Goal: Information Seeking & Learning: Learn about a topic

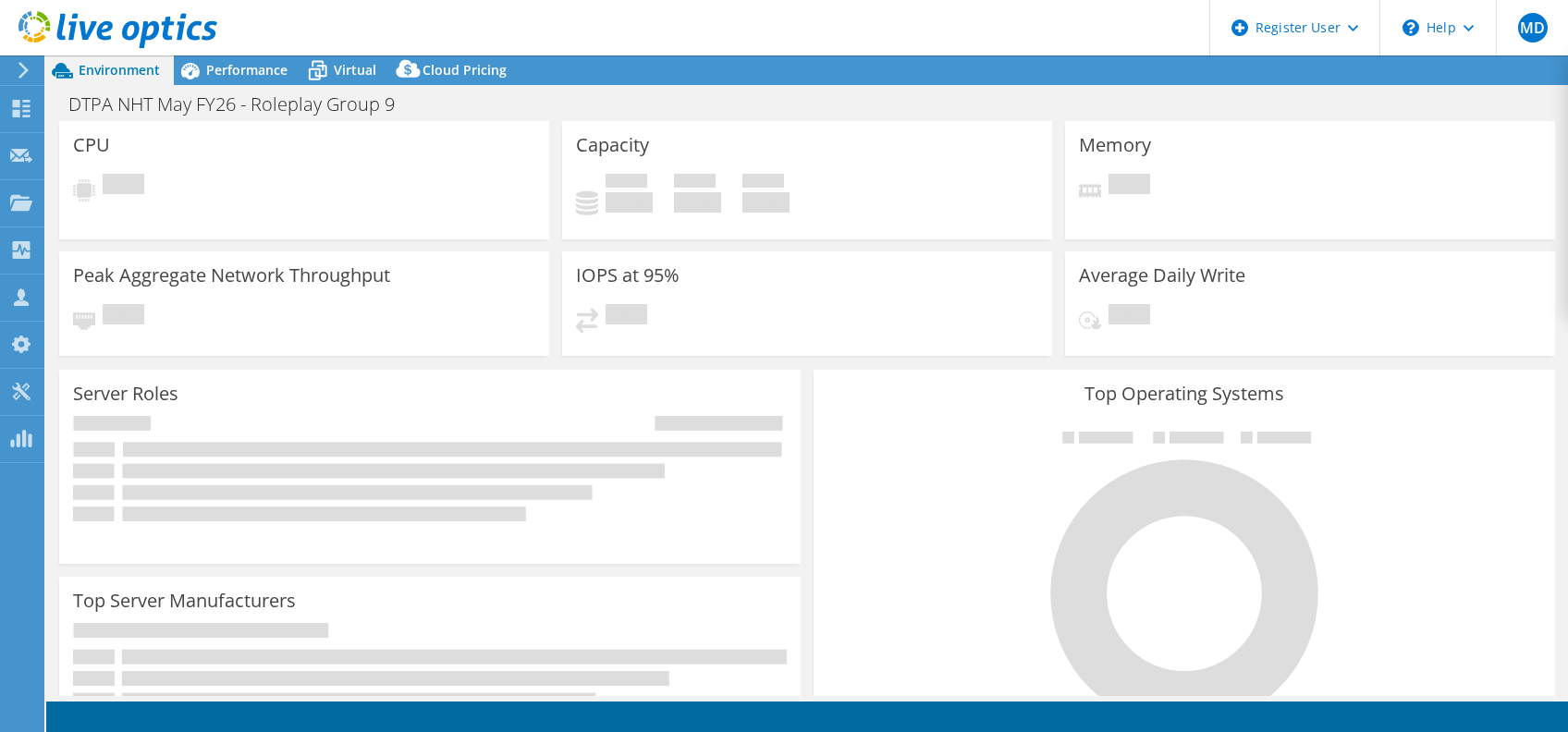
select select "USEast"
select select "EUR"
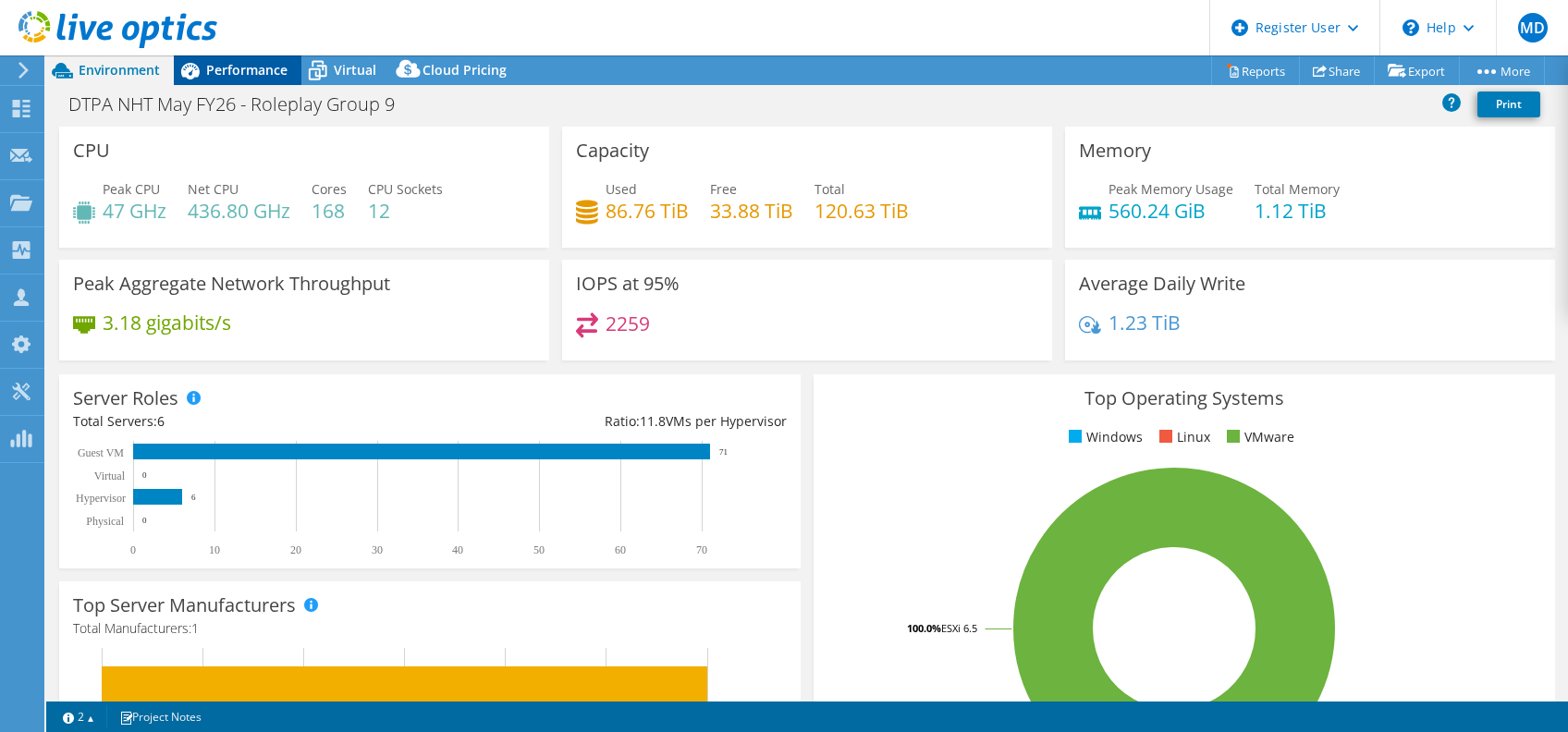
click at [268, 65] on span "Performance" at bounding box center [247, 70] width 81 height 18
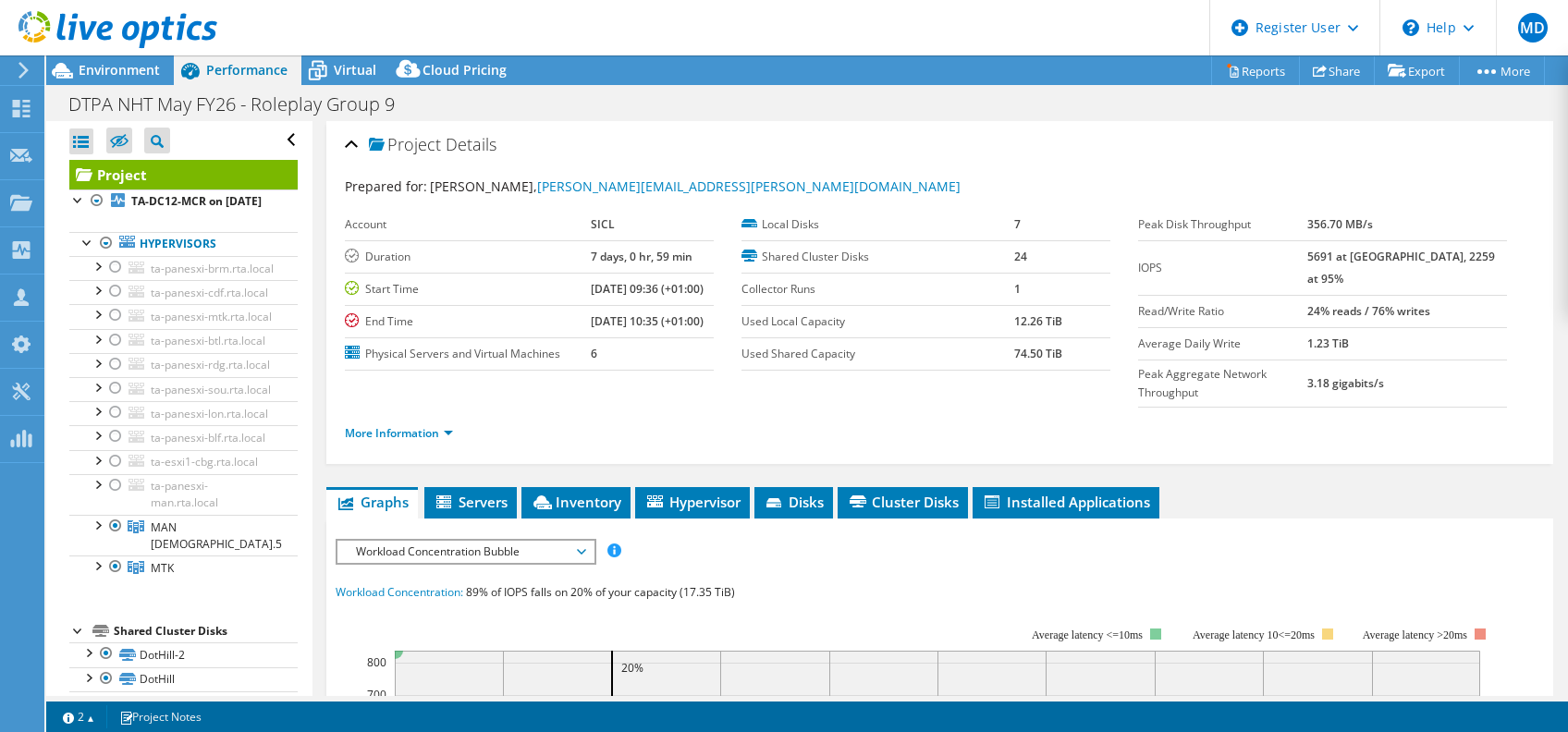
click at [449, 541] on span "Workload Concentration Bubble" at bounding box center [466, 552] width 237 height 23
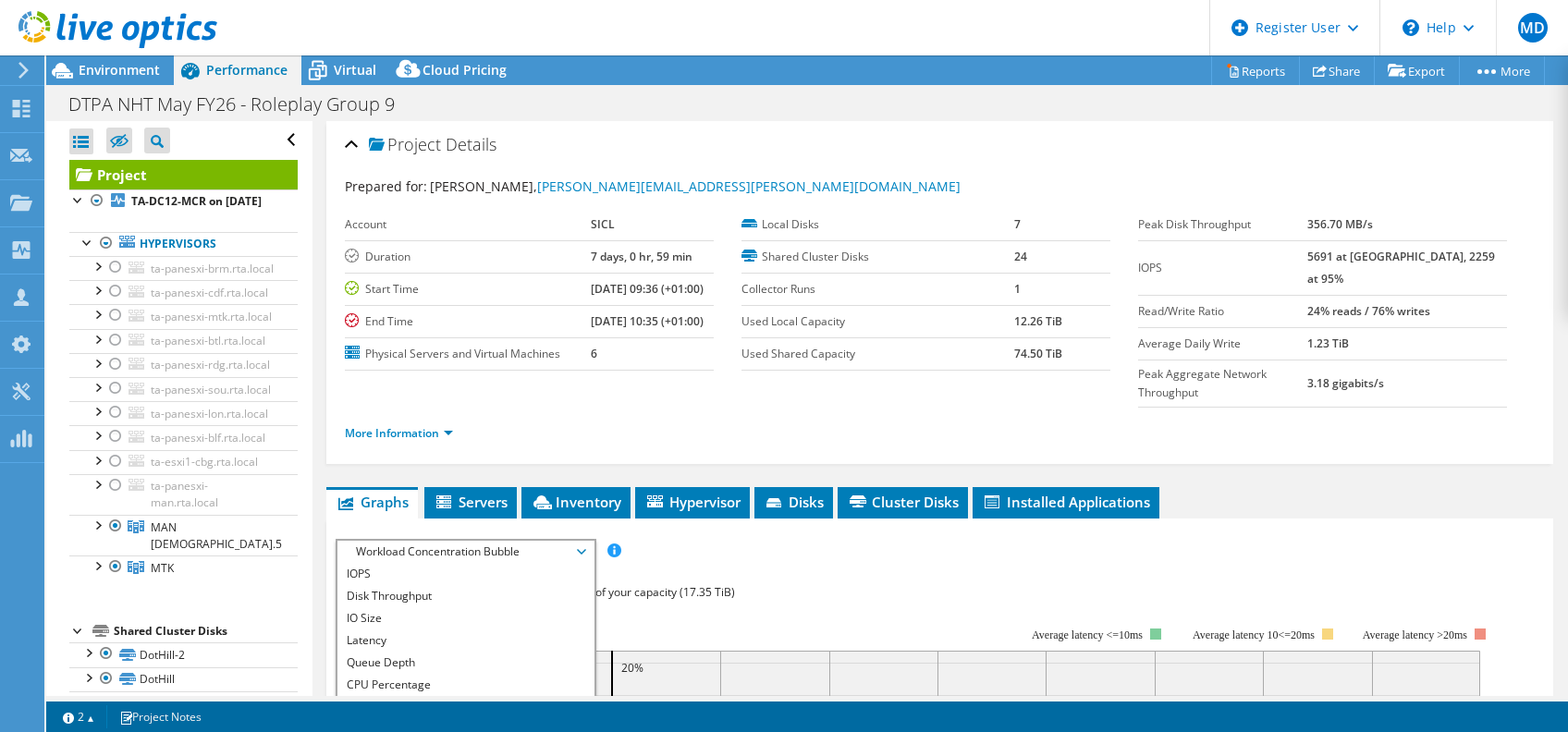
click at [495, 442] on div "Project Details Prepared for: [PERSON_NAME], [PERSON_NAME][EMAIL_ADDRESS][PERSO…" at bounding box center [939, 735] width 1254 height 1229
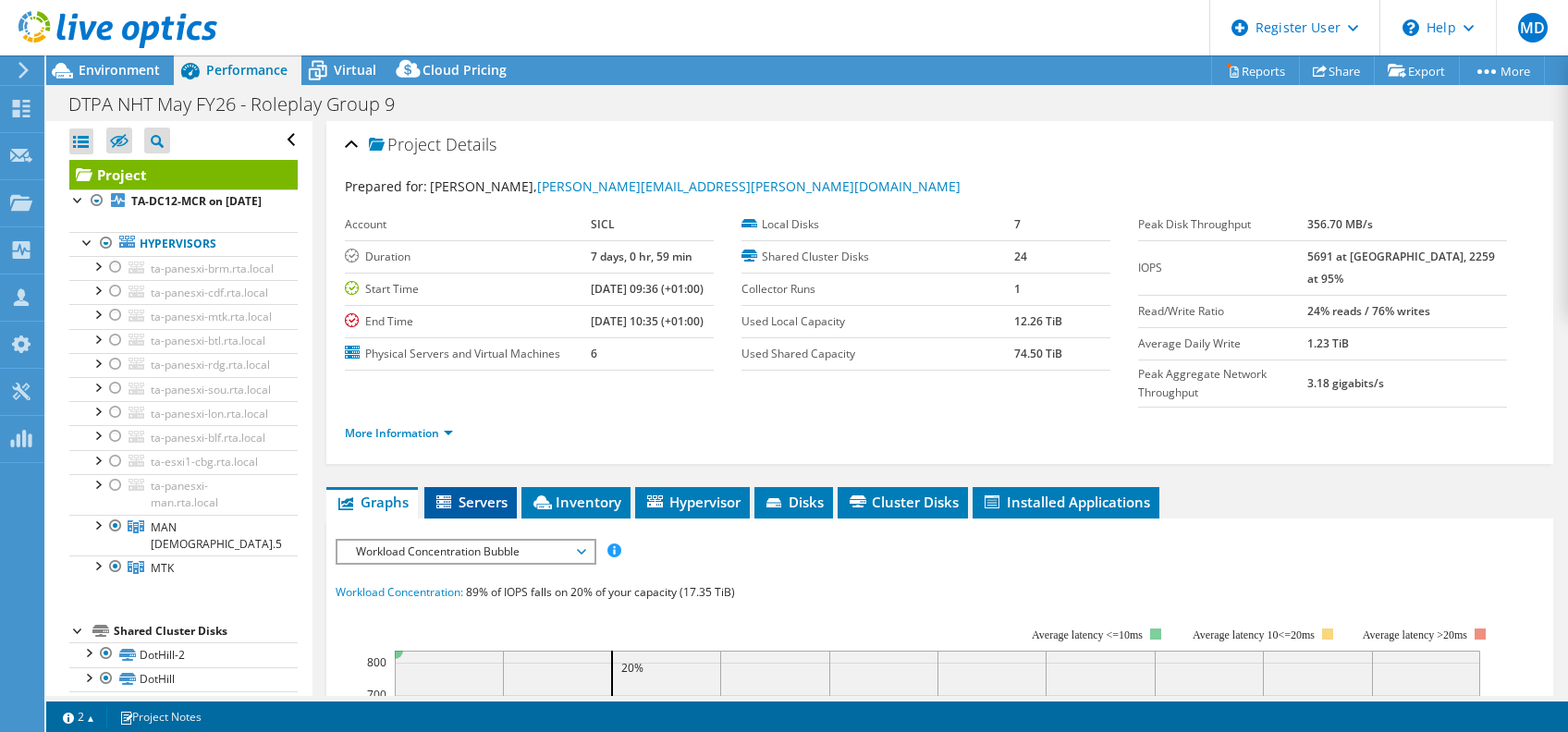
click at [491, 487] on li "Servers" at bounding box center [470, 502] width 92 height 31
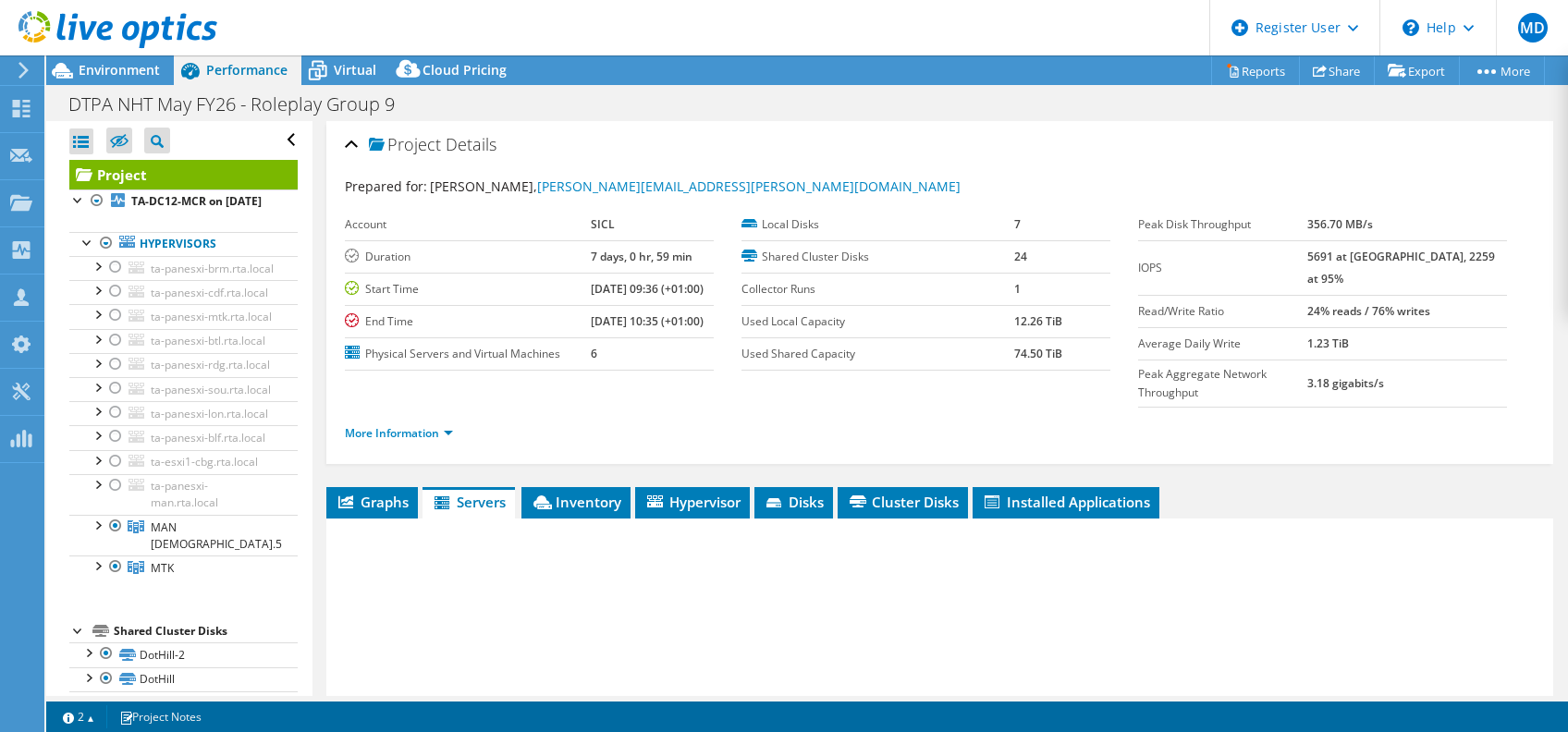
scroll to position [122, 0]
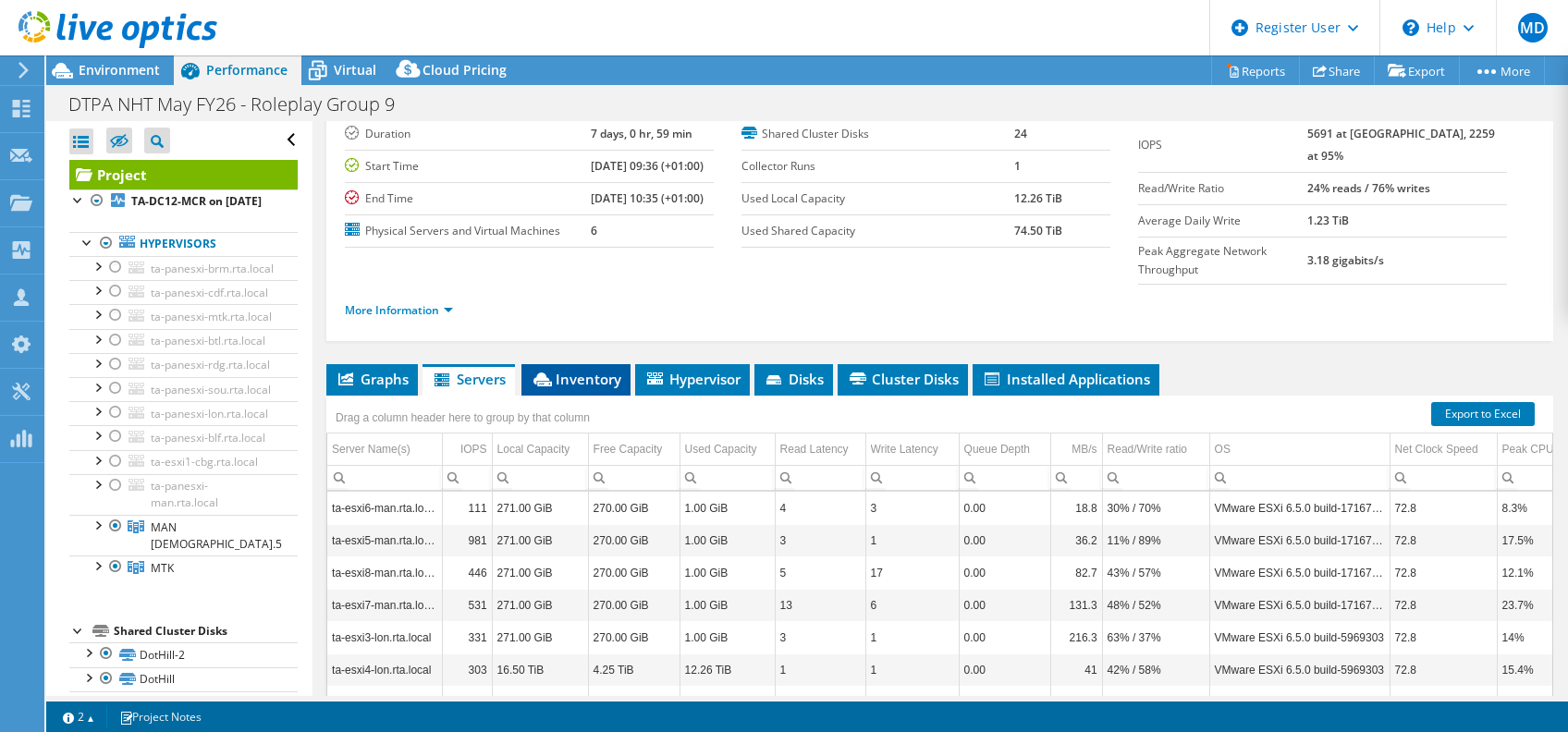
click at [627, 364] on li "Inventory" at bounding box center [576, 379] width 109 height 31
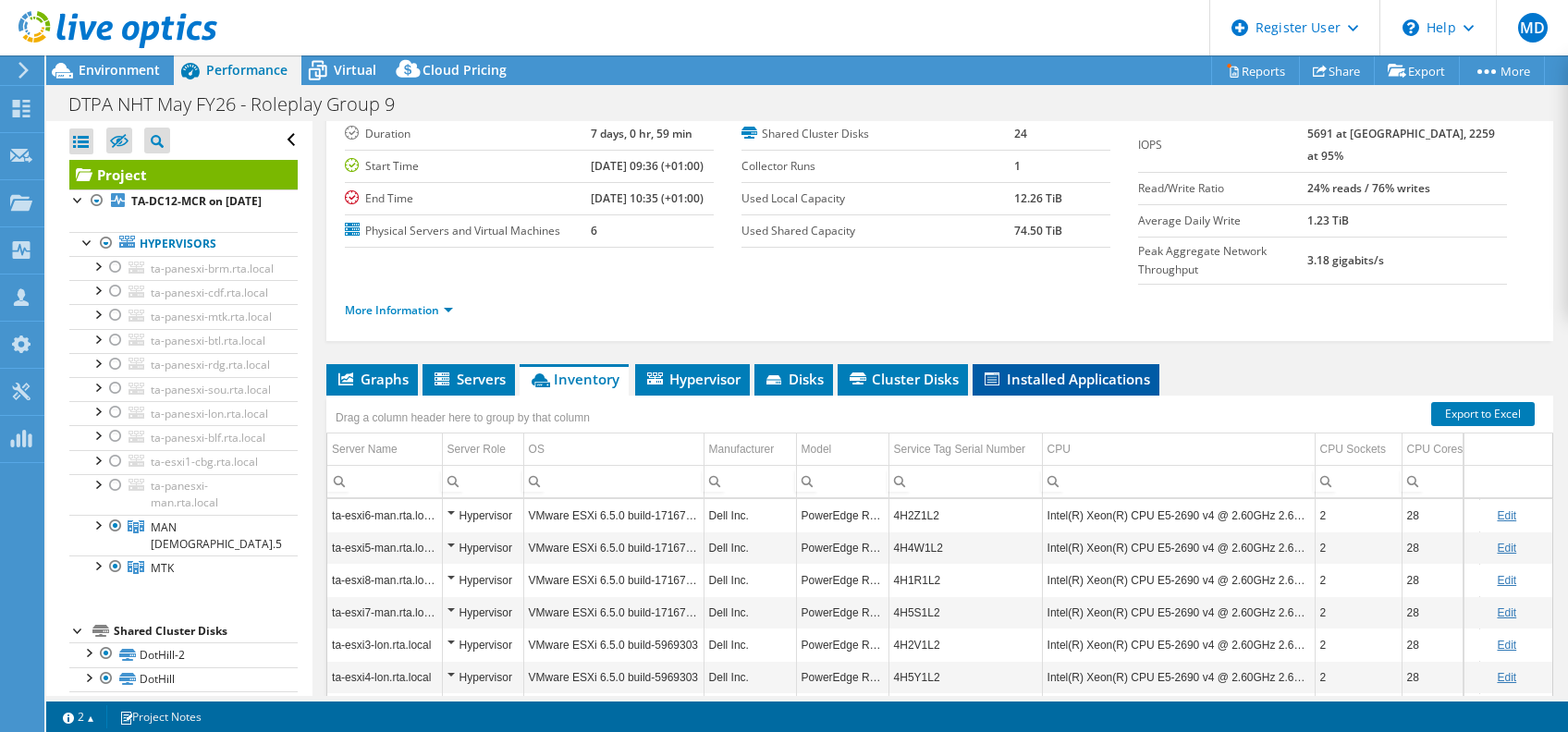
click at [1052, 369] on span "Installed Applications" at bounding box center [1066, 379] width 169 height 19
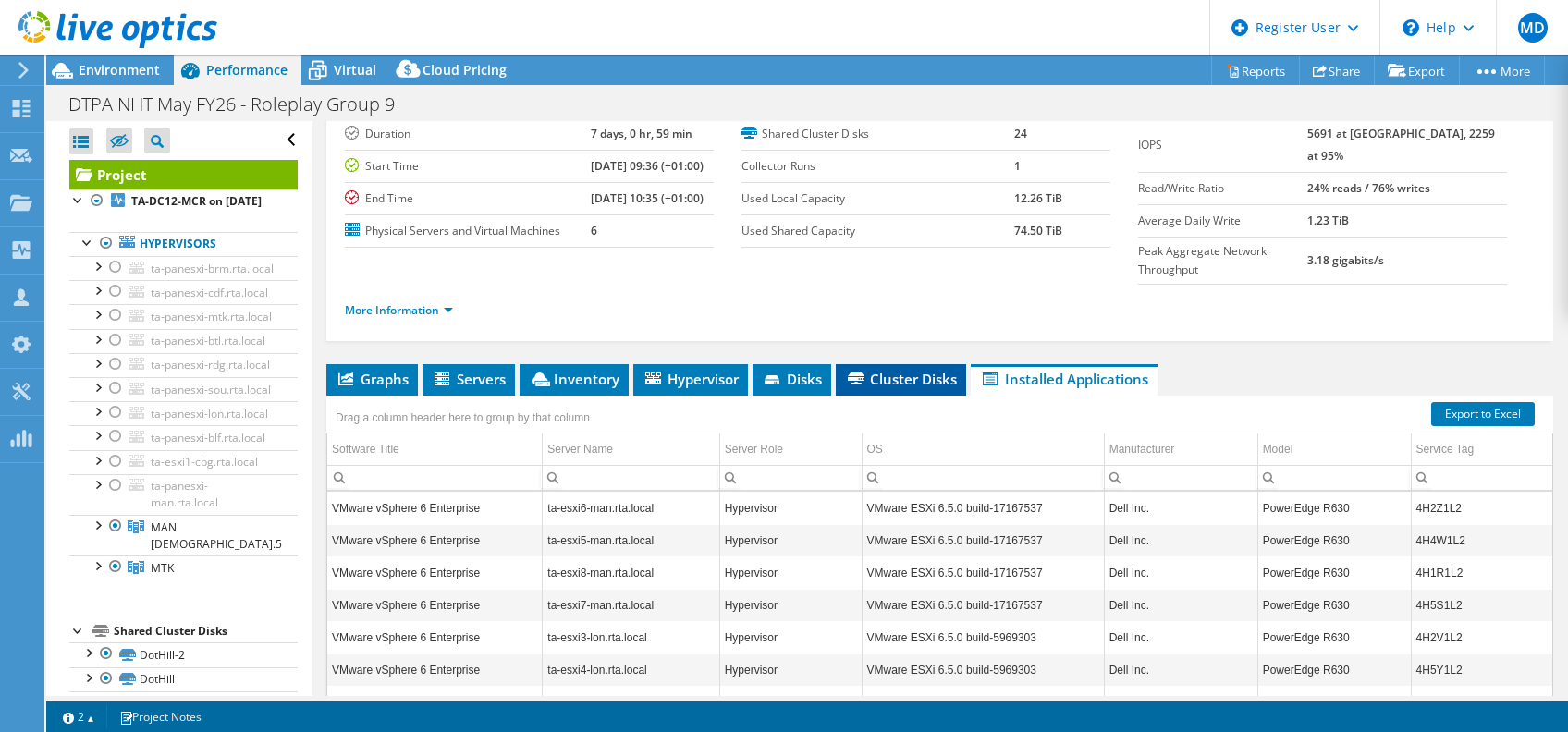
click at [919, 369] on span "Cluster Disks" at bounding box center [901, 379] width 112 height 19
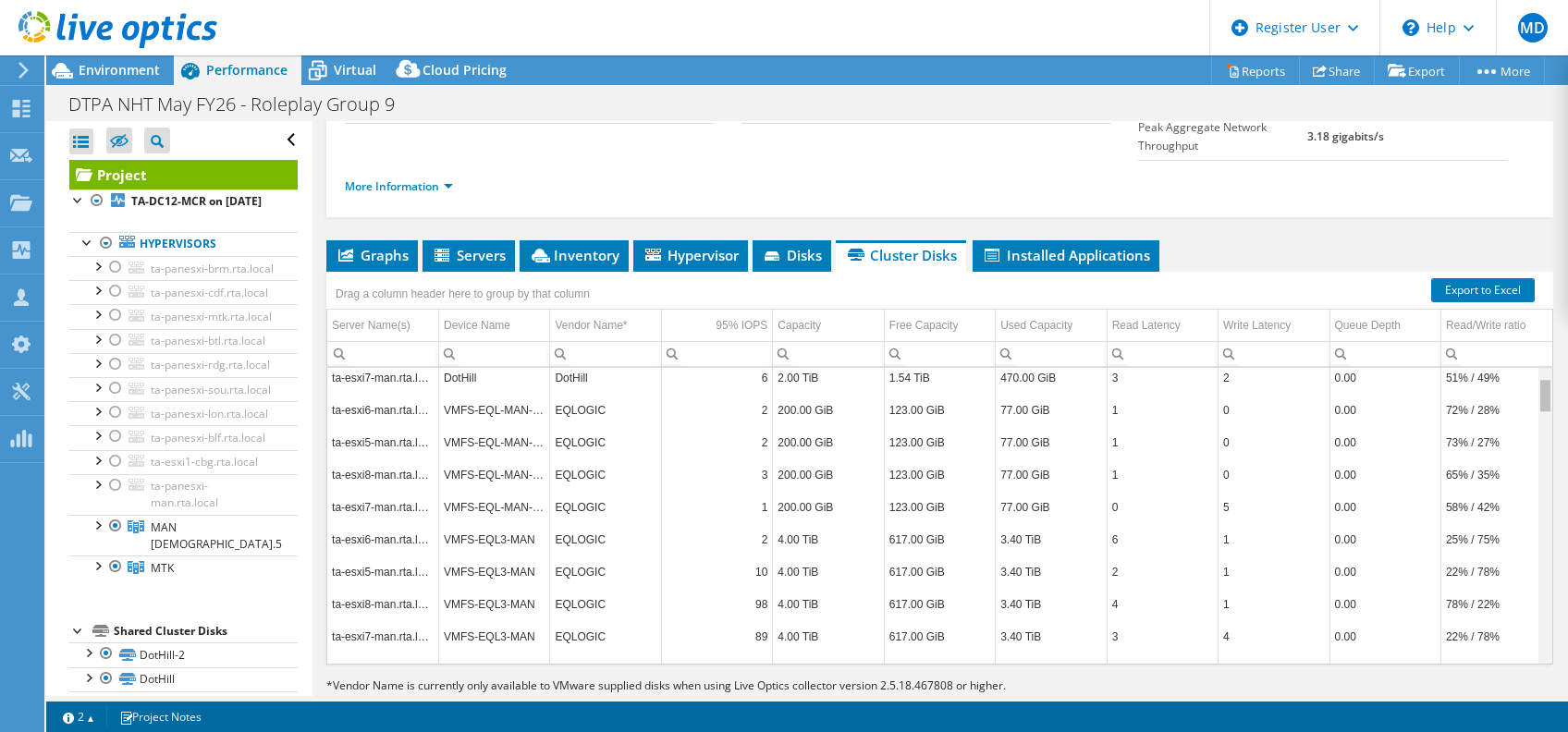
scroll to position [0, 0]
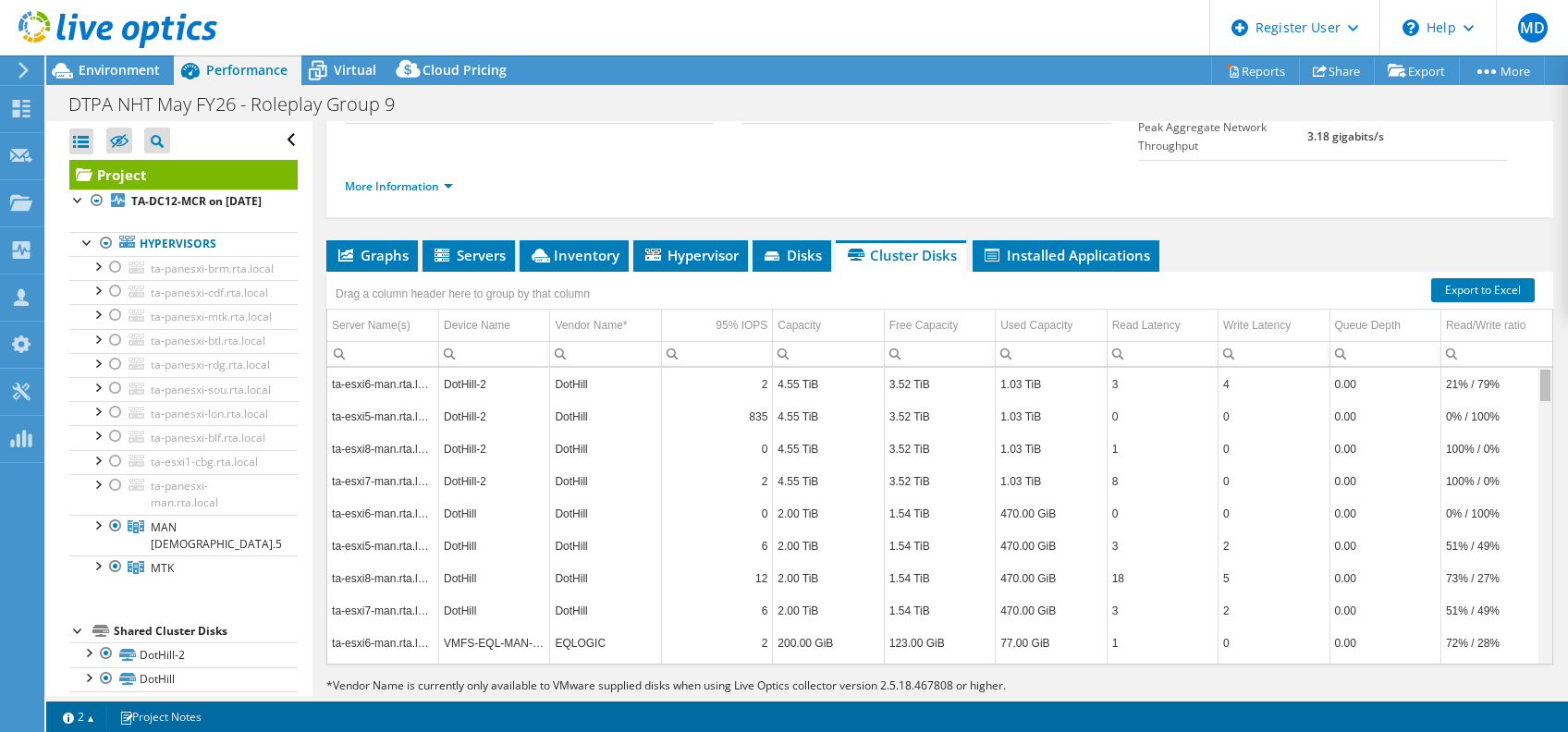
drag, startPoint x: 1525, startPoint y: 611, endPoint x: 1567, endPoint y: 292, distance: 321.8
click at [1567, 292] on body "MD Dell User [PERSON_NAME] [PERSON_NAME][EMAIL_ADDRESS][DOMAIN_NAME] Dell My Pr…" at bounding box center [784, 366] width 1568 height 732
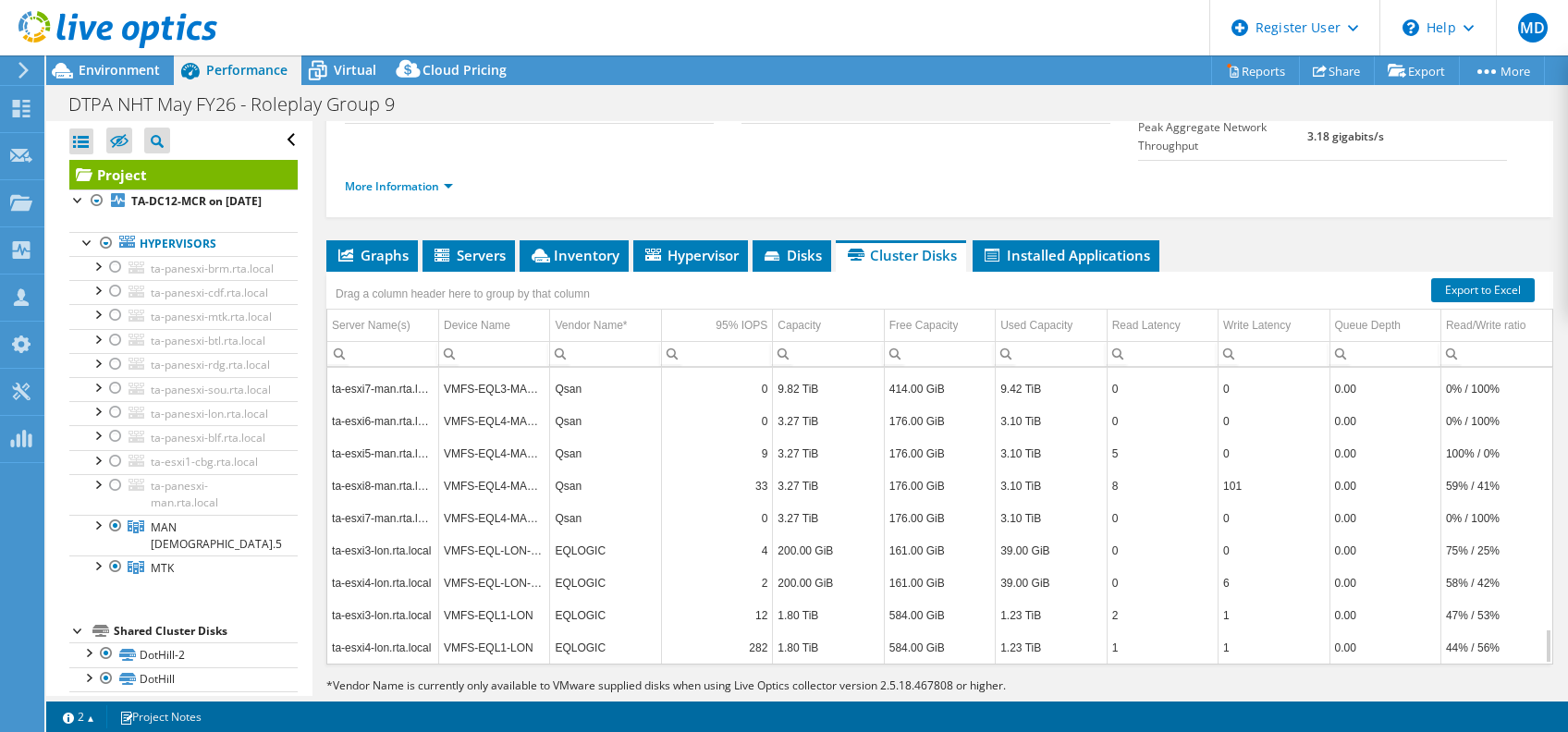
scroll to position [2219, 0]
